Goal: Task Accomplishment & Management: Use online tool/utility

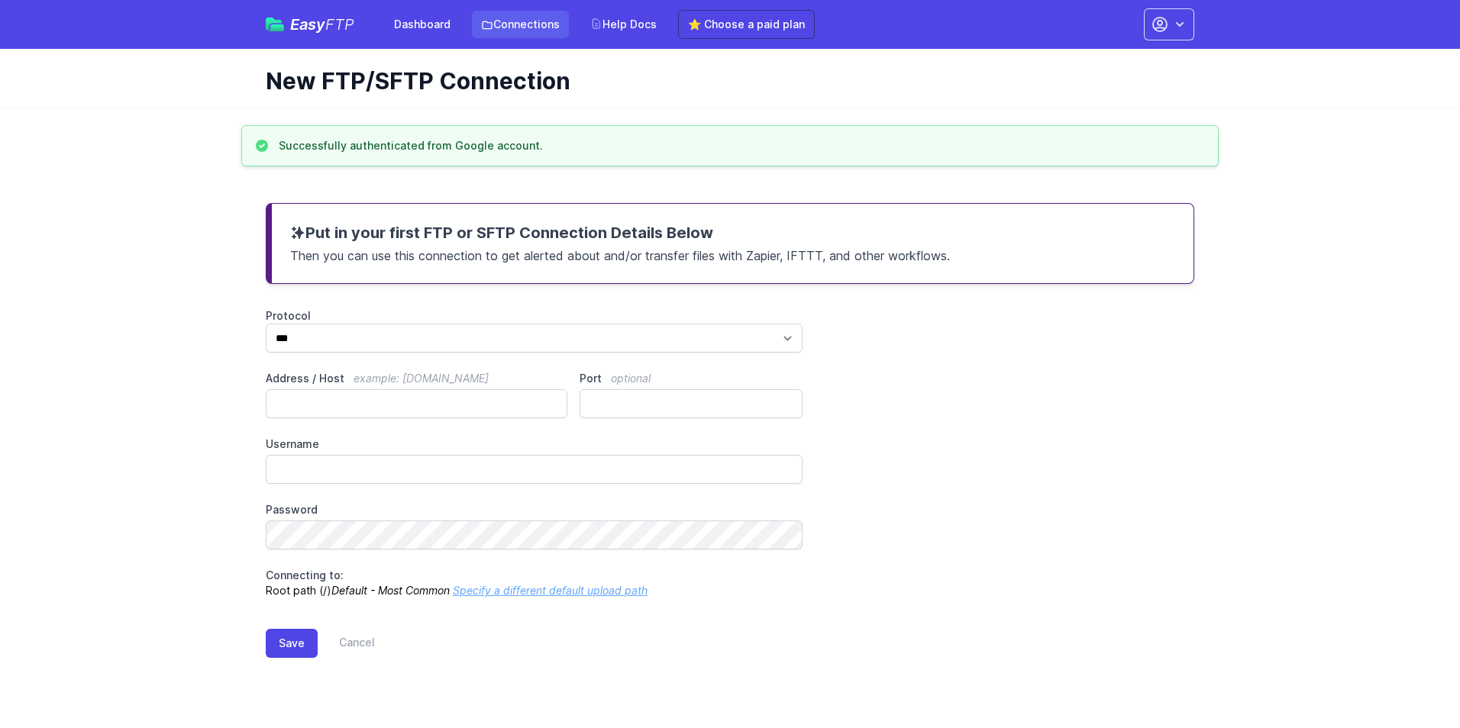
click at [529, 27] on link "Connections" at bounding box center [520, 24] width 97 height 27
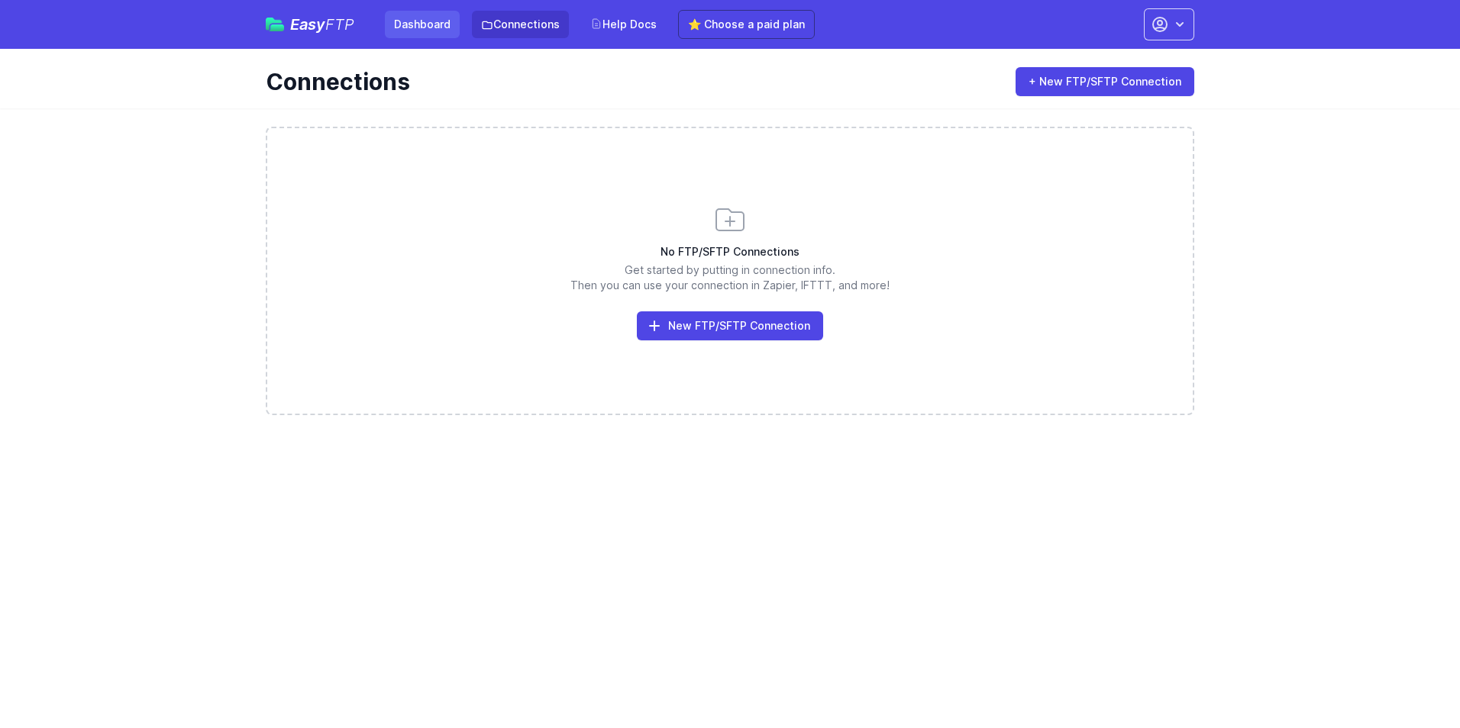
click at [392, 24] on link "Dashboard" at bounding box center [422, 24] width 75 height 27
